Goal: Task Accomplishment & Management: Manage account settings

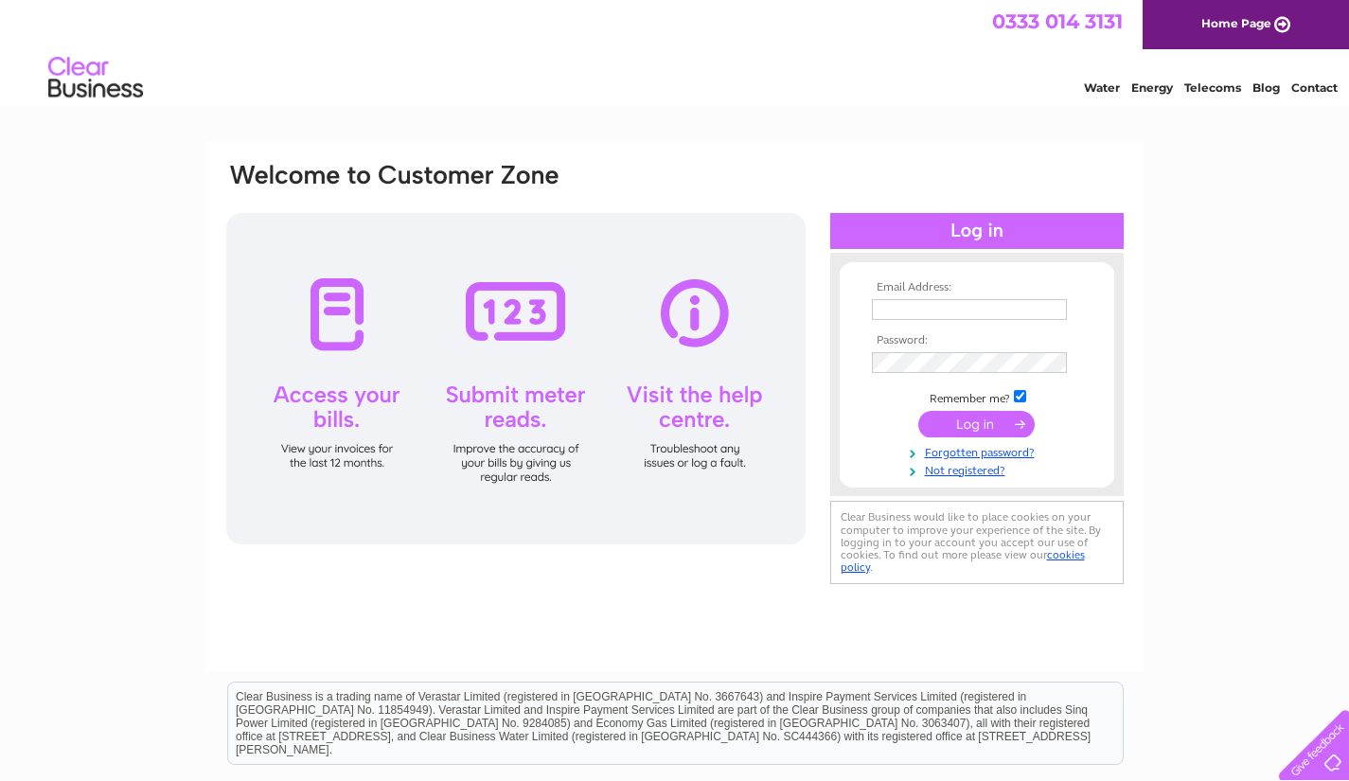
click at [942, 312] on input "text" at bounding box center [969, 309] width 195 height 21
type input "reception@cndefence.com"
click at [972, 431] on input "submit" at bounding box center [977, 426] width 116 height 27
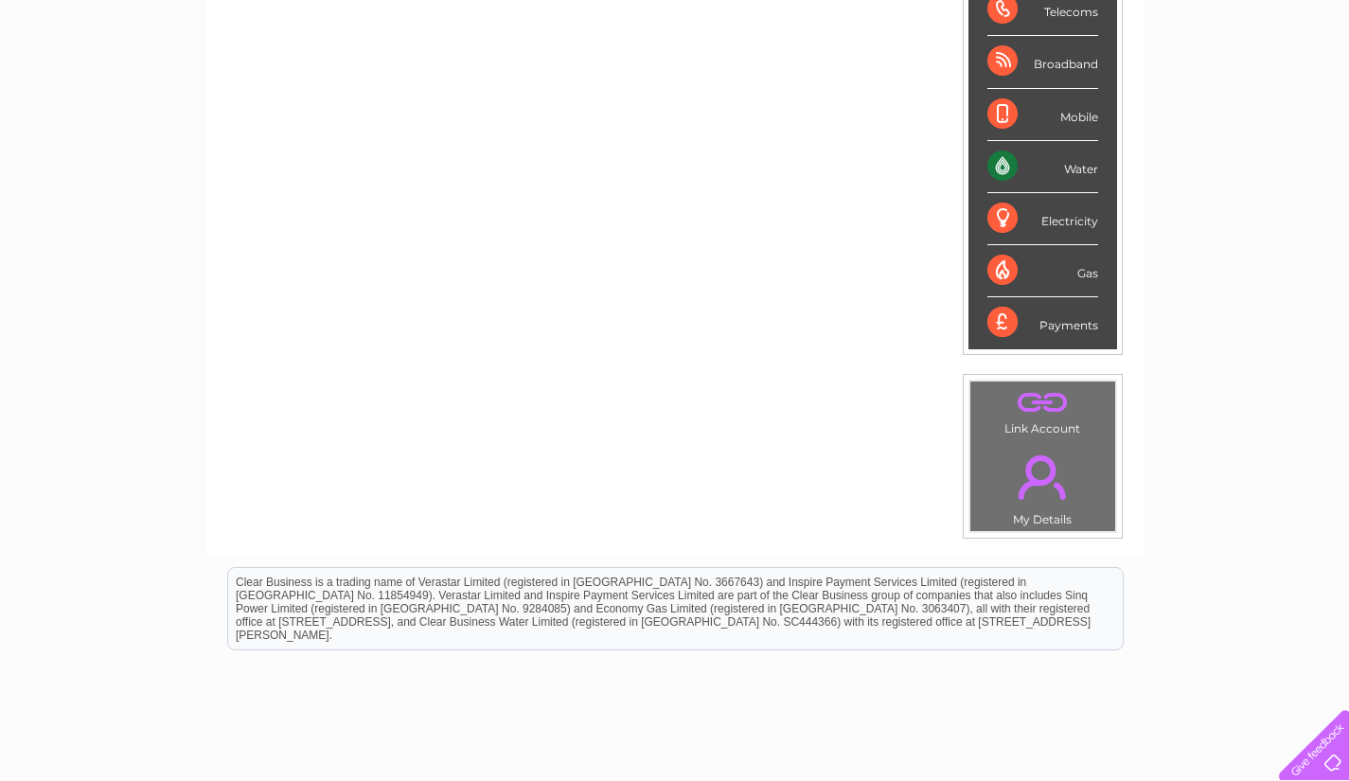
scroll to position [175, 0]
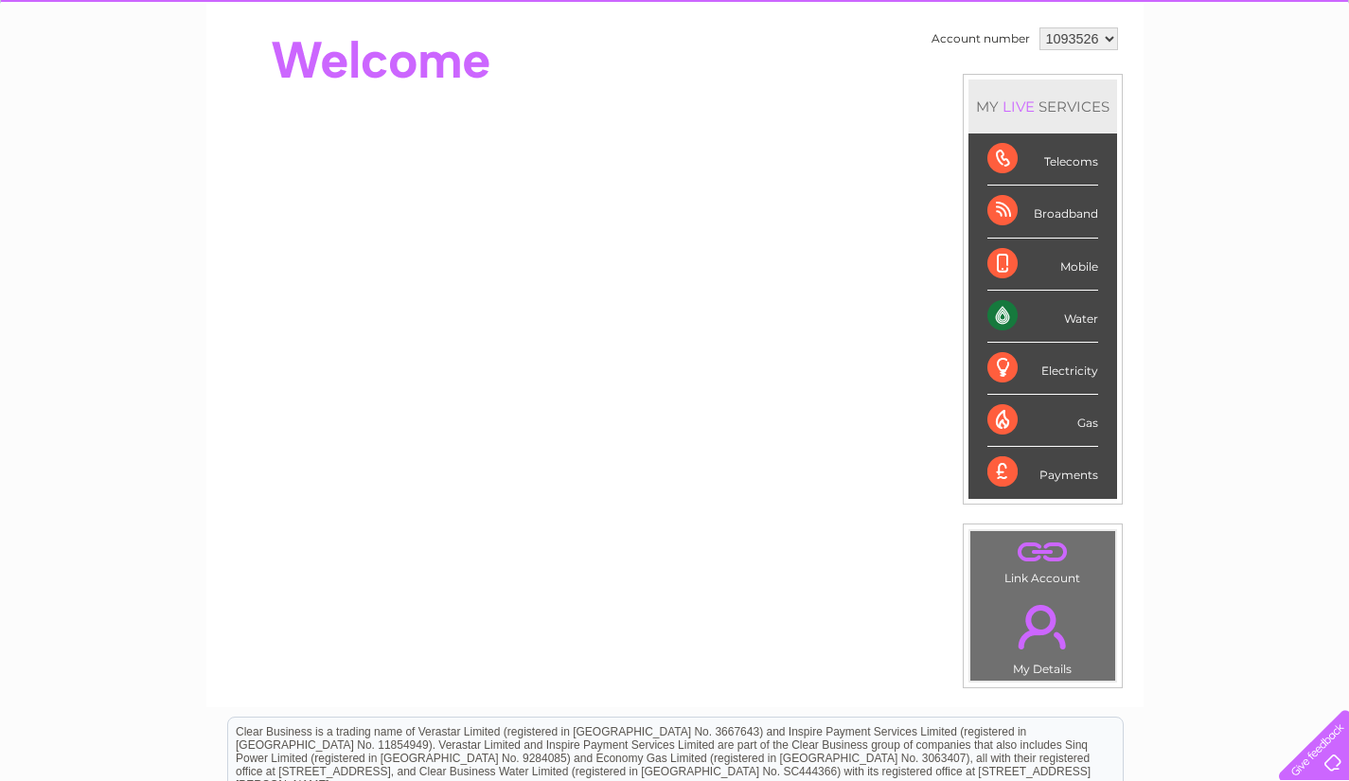
click at [1008, 314] on div "Water" at bounding box center [1043, 317] width 111 height 52
click at [1076, 317] on div "Water" at bounding box center [1043, 317] width 111 height 52
click at [1075, 317] on div "Water" at bounding box center [1043, 317] width 111 height 52
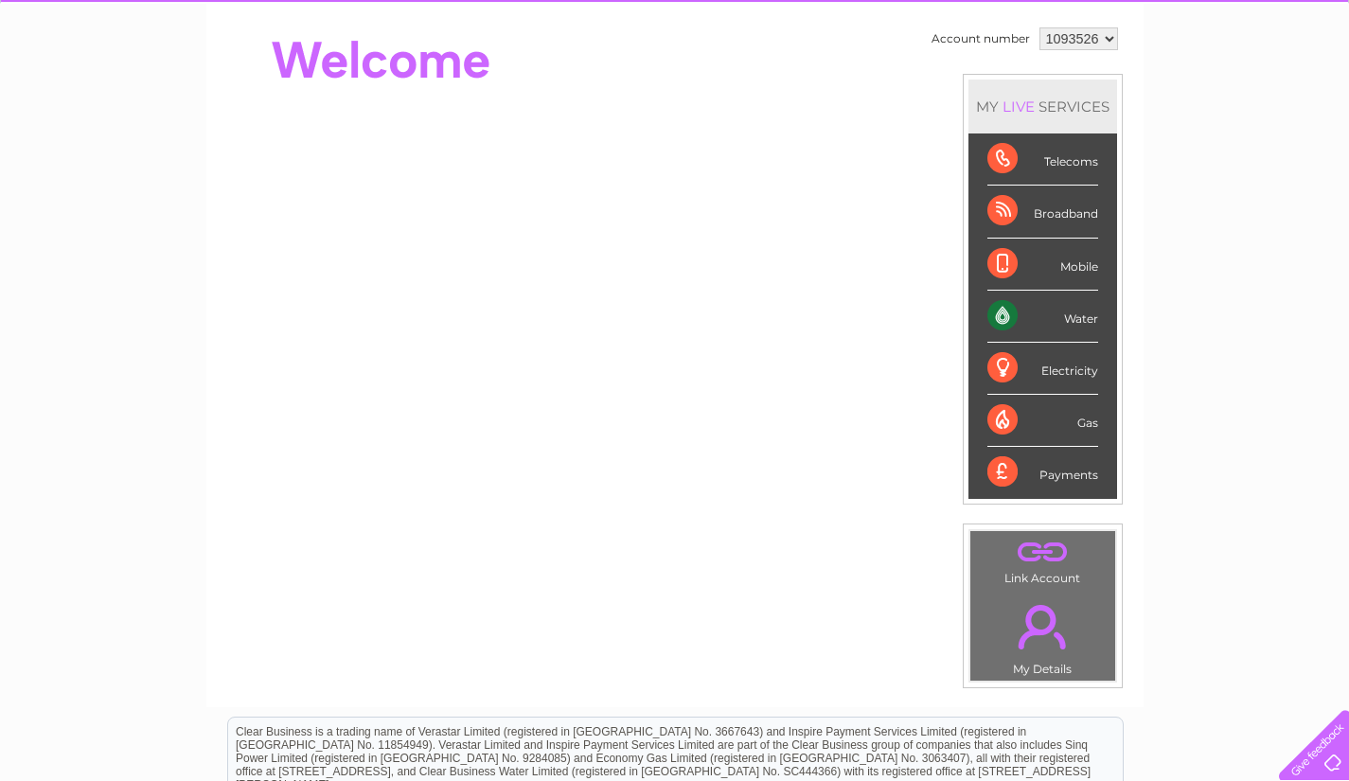
click at [1075, 317] on div "Water" at bounding box center [1043, 317] width 111 height 52
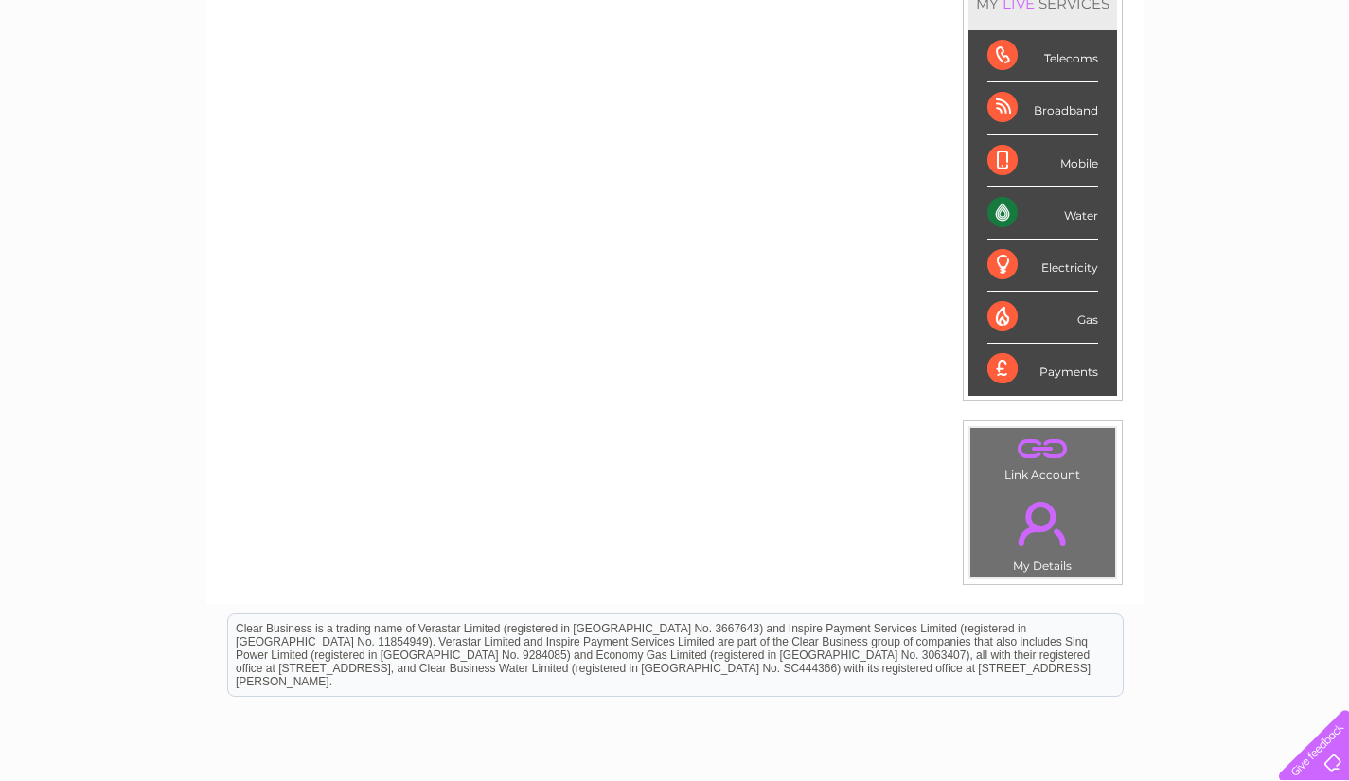
scroll to position [279, 0]
click at [1044, 524] on link "." at bounding box center [1042, 523] width 135 height 66
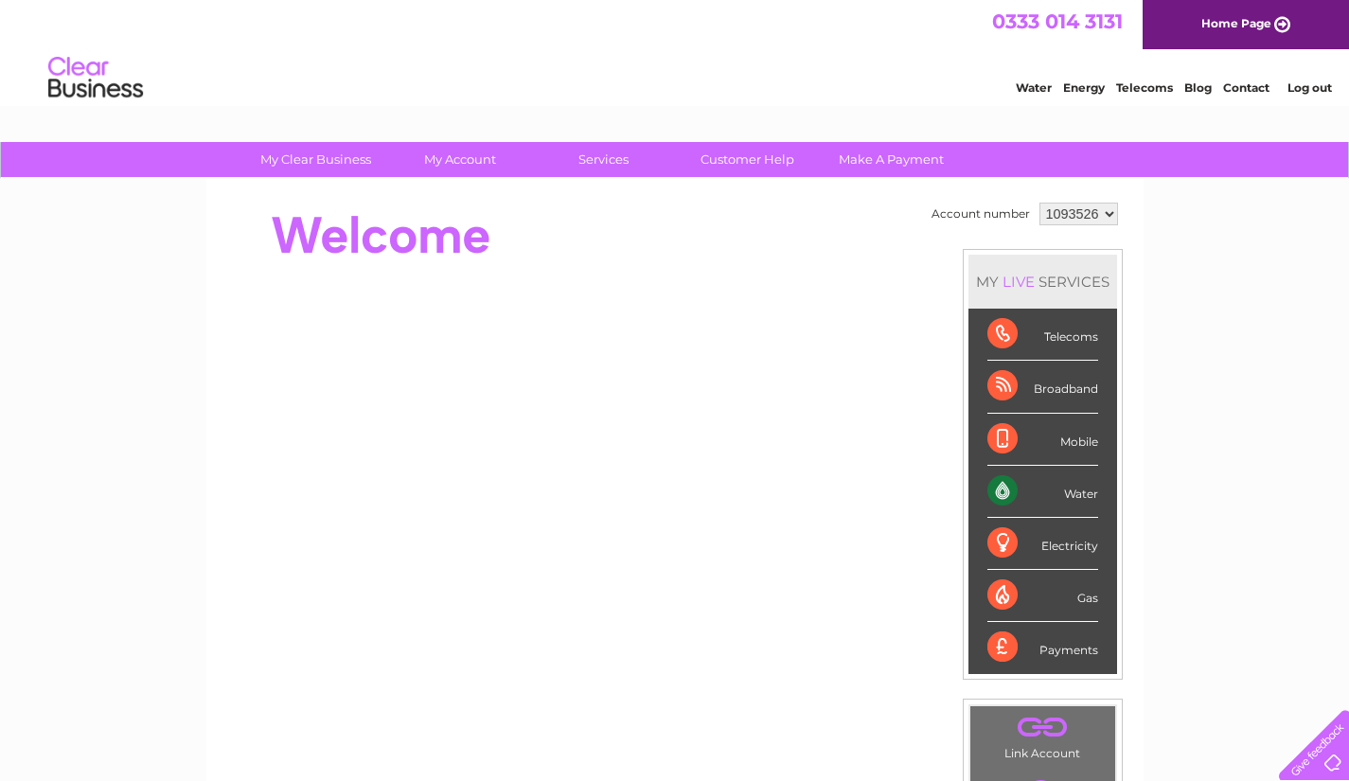
click at [996, 489] on div "Water" at bounding box center [1043, 492] width 111 height 52
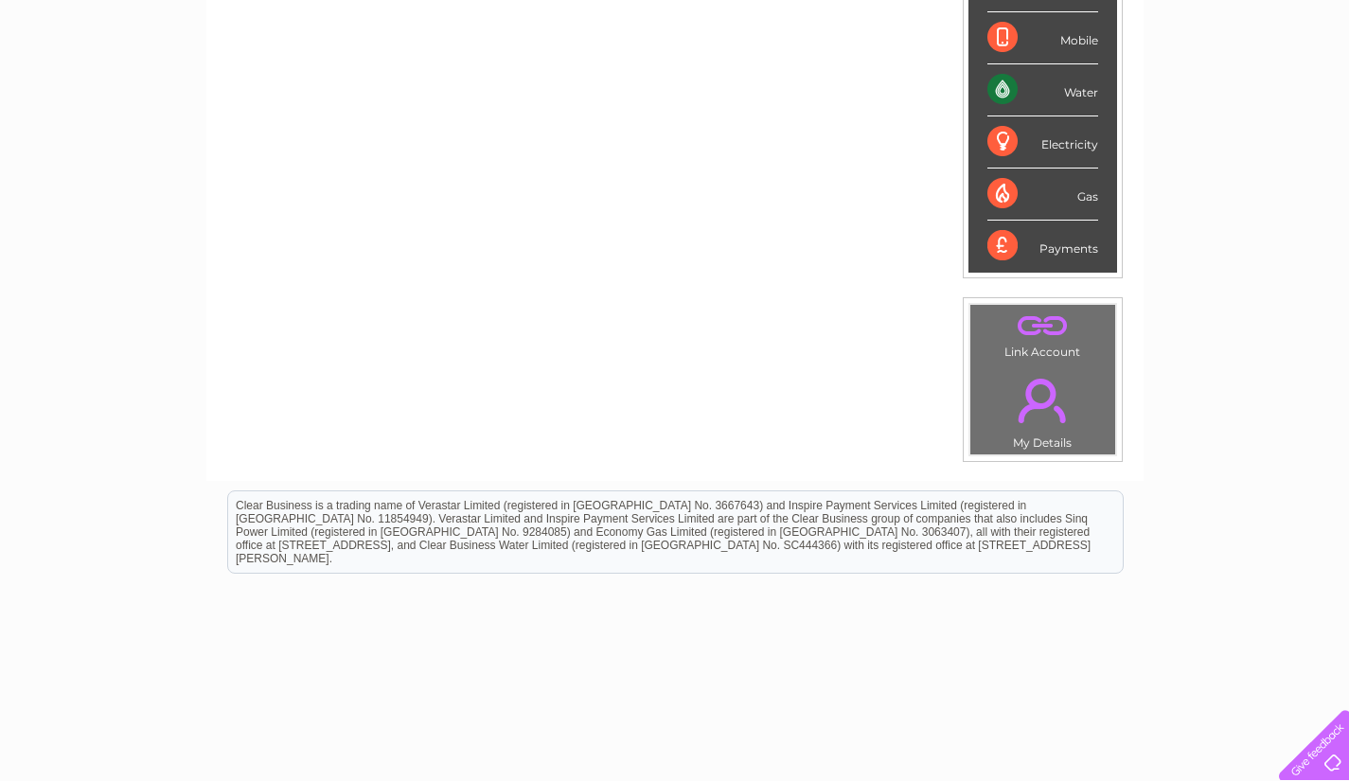
scroll to position [412, 0]
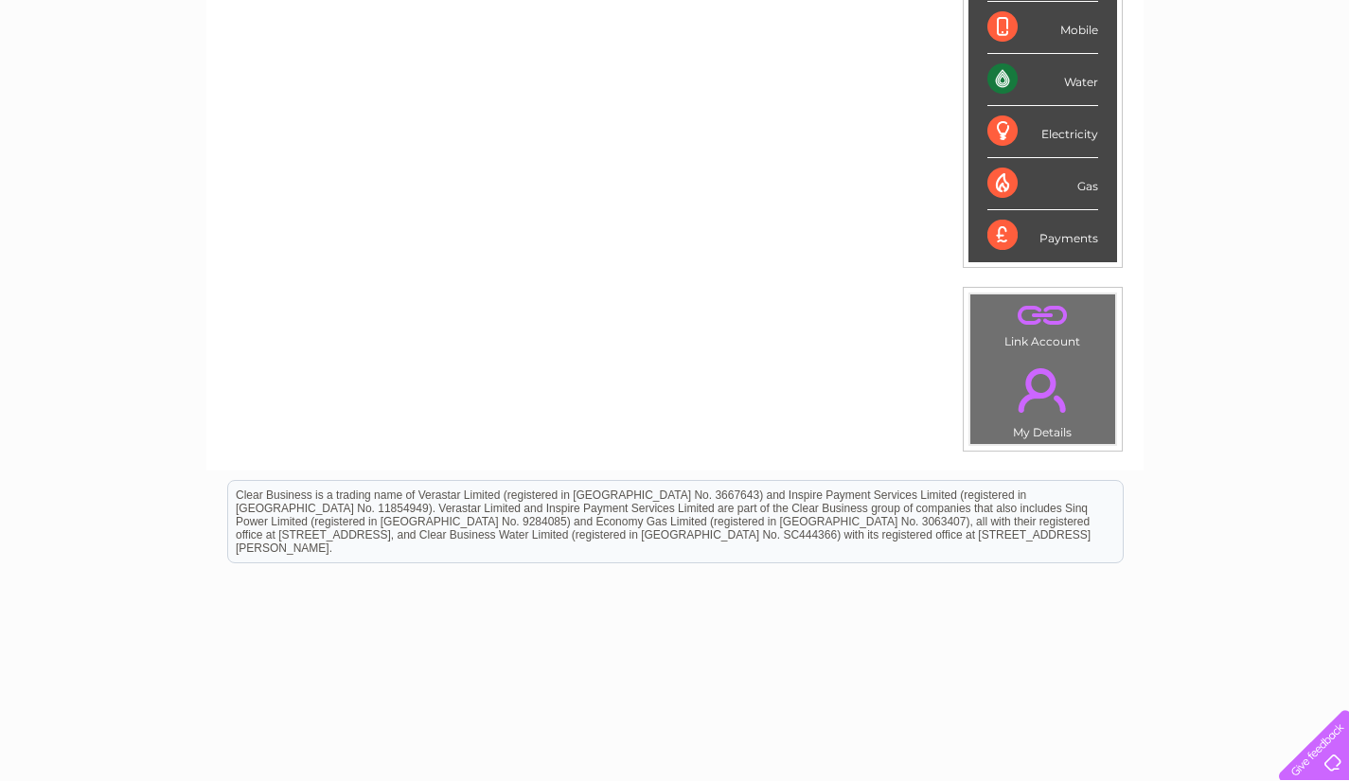
click at [1037, 313] on link "." at bounding box center [1042, 315] width 135 height 33
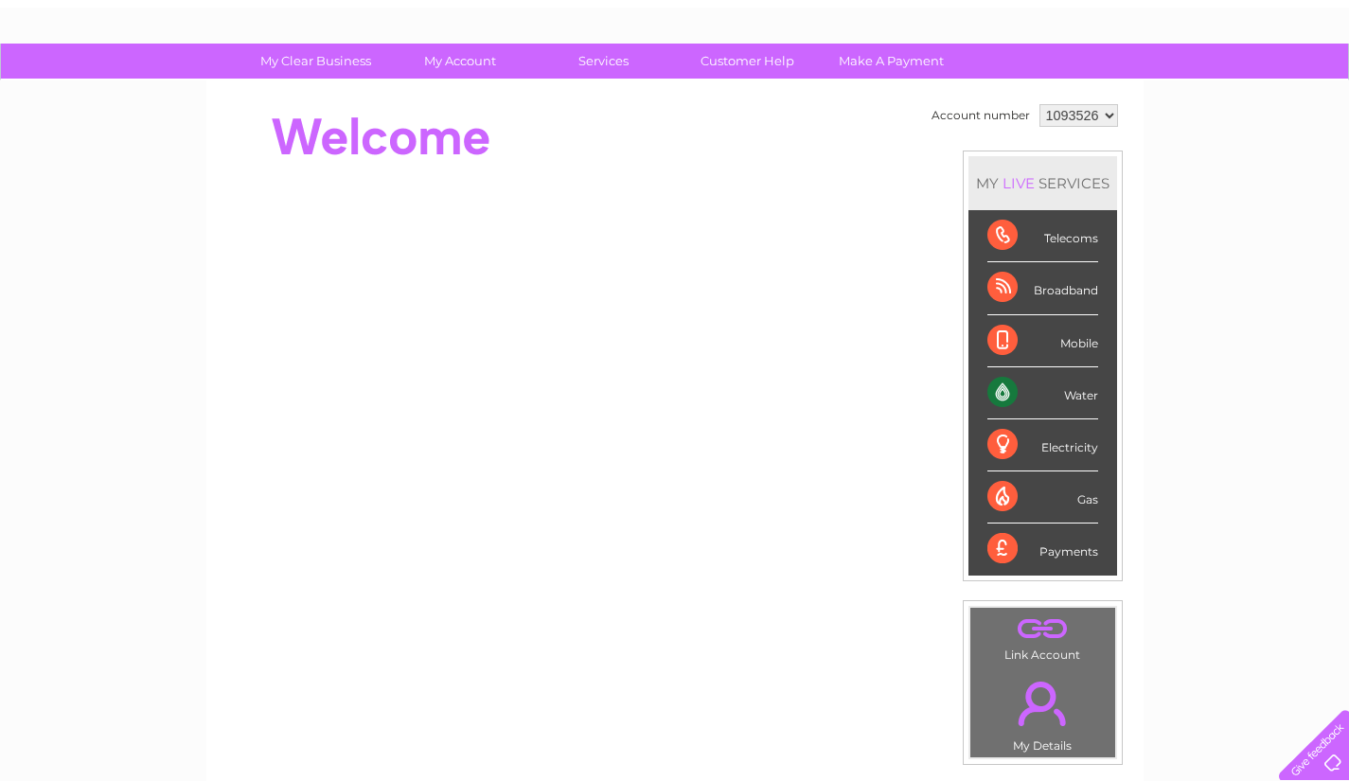
scroll to position [98, 0]
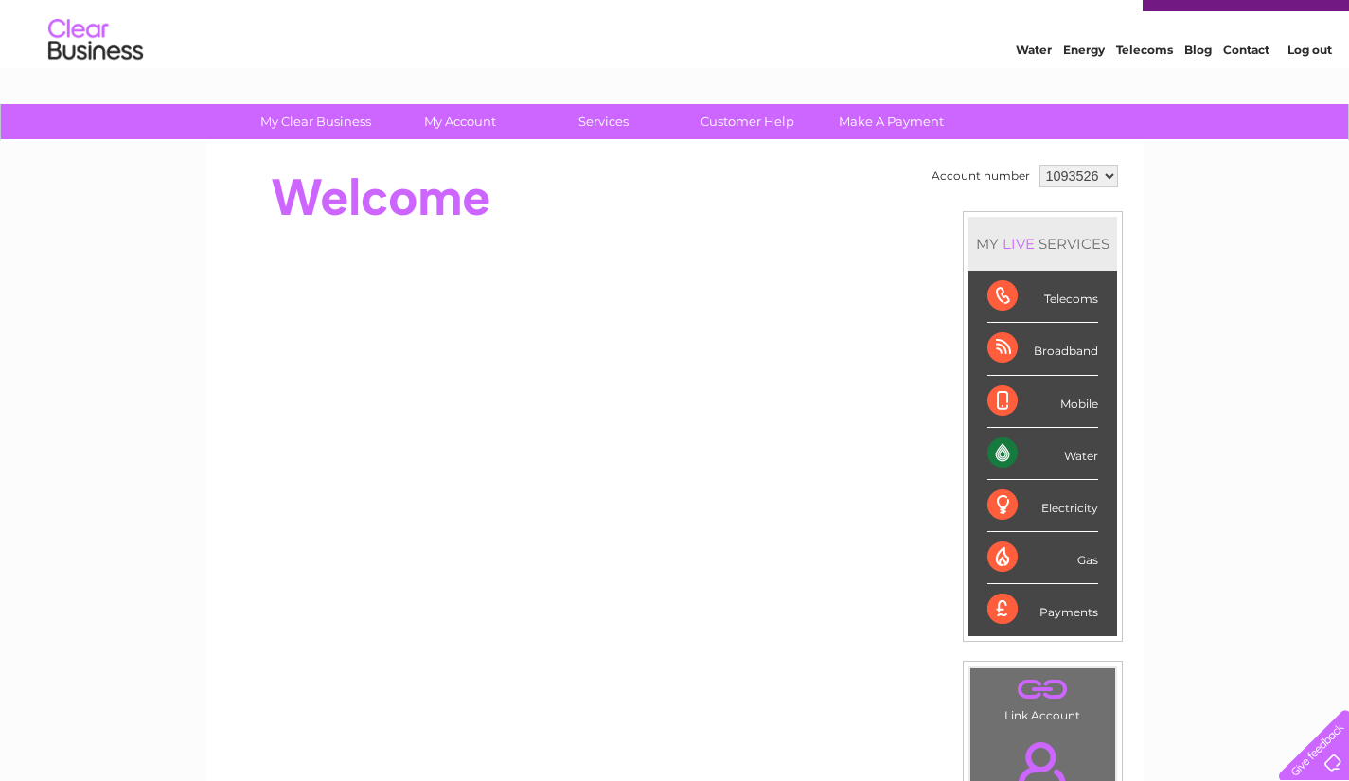
scroll to position [36, 0]
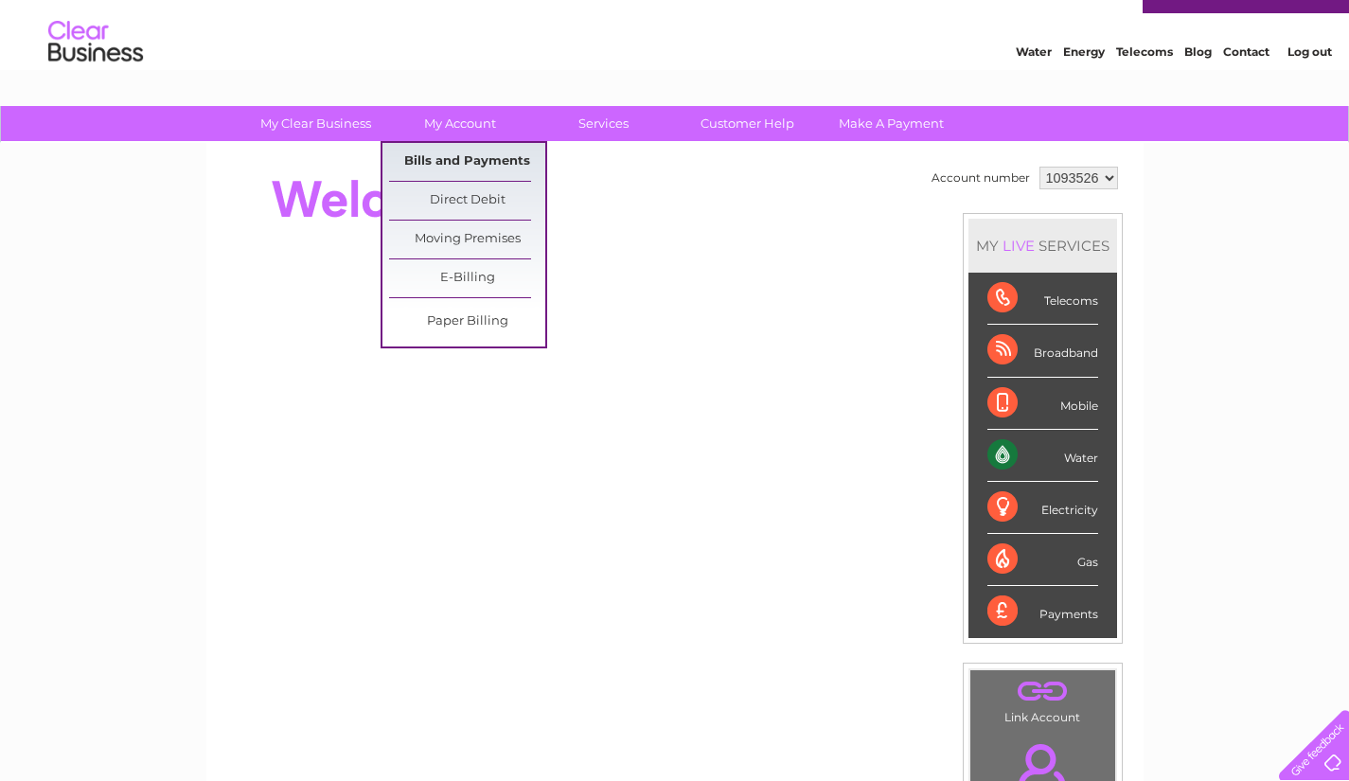
click at [468, 148] on link "Bills and Payments" at bounding box center [467, 162] width 156 height 38
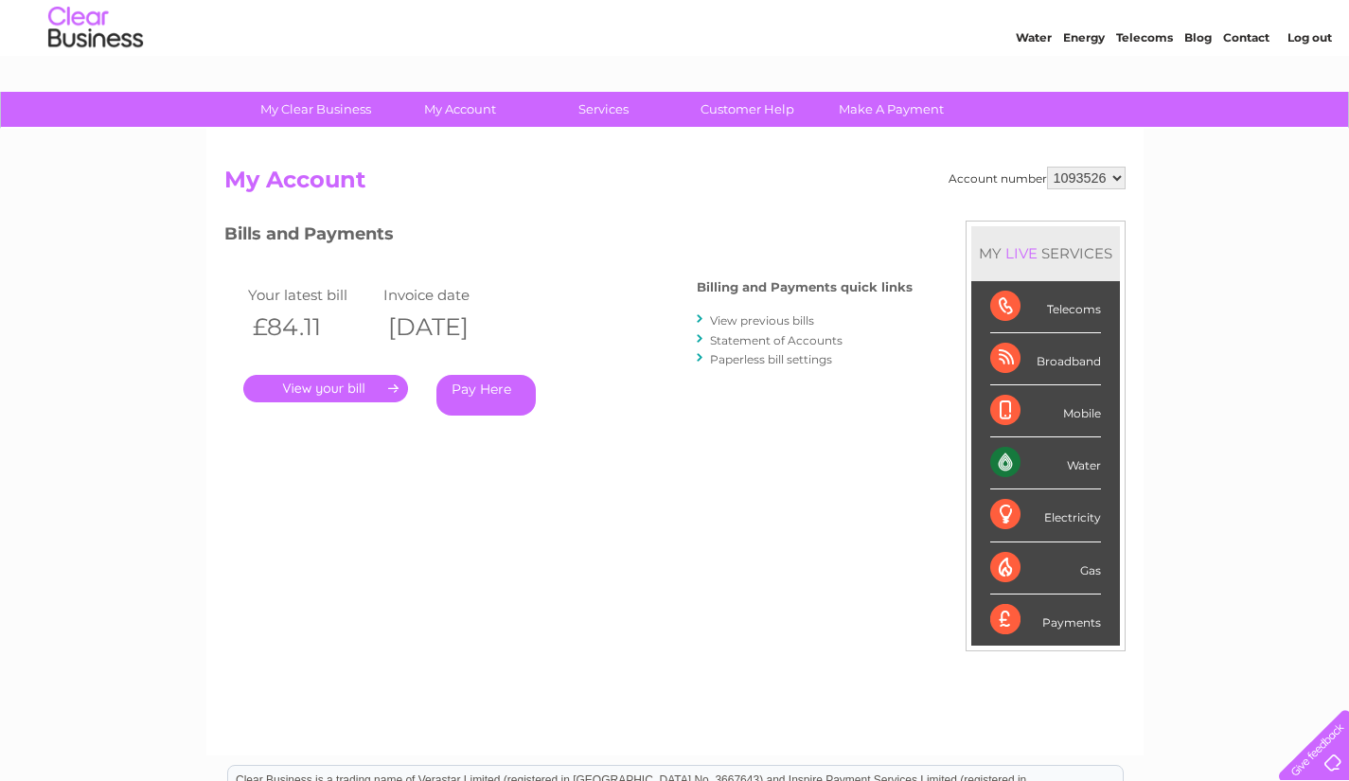
scroll to position [49, 0]
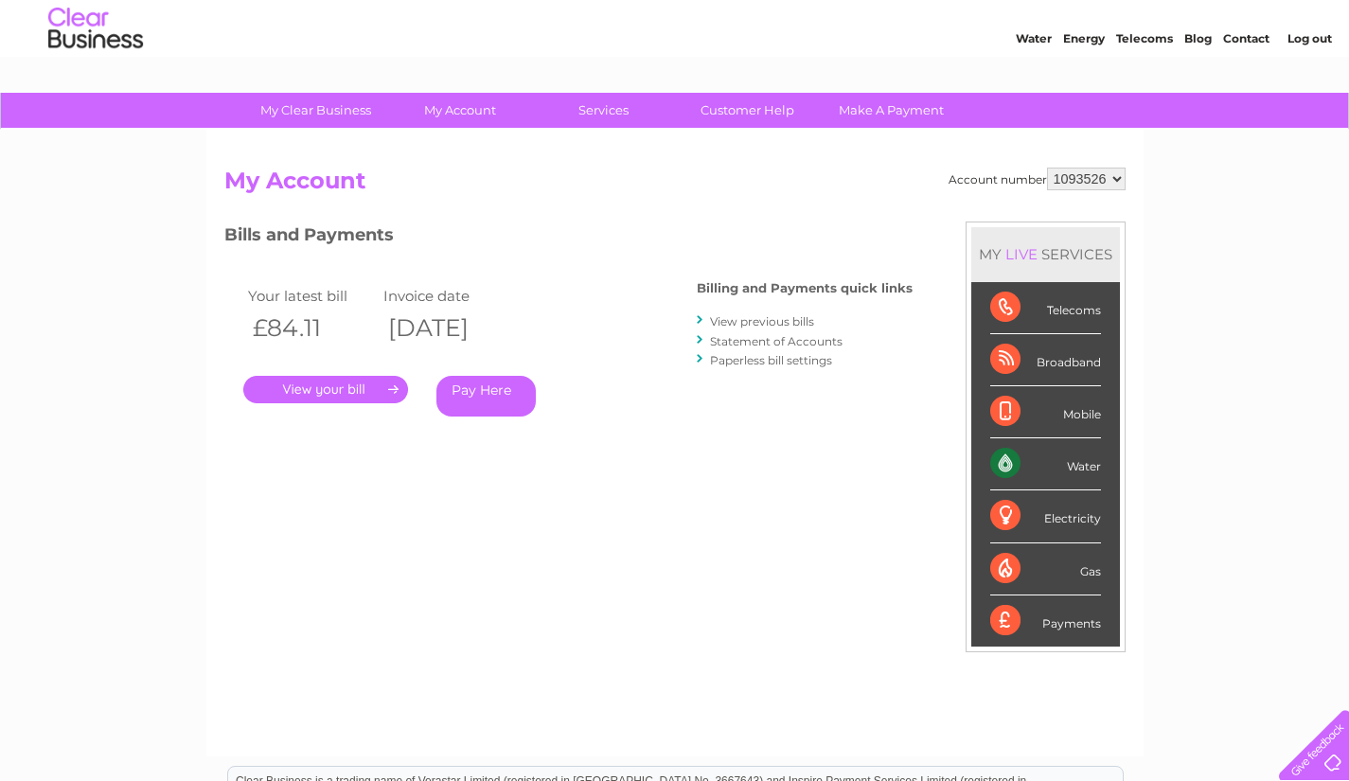
click at [790, 343] on link "Statement of Accounts" at bounding box center [776, 341] width 133 height 14
